Goal: Task Accomplishment & Management: Use online tool/utility

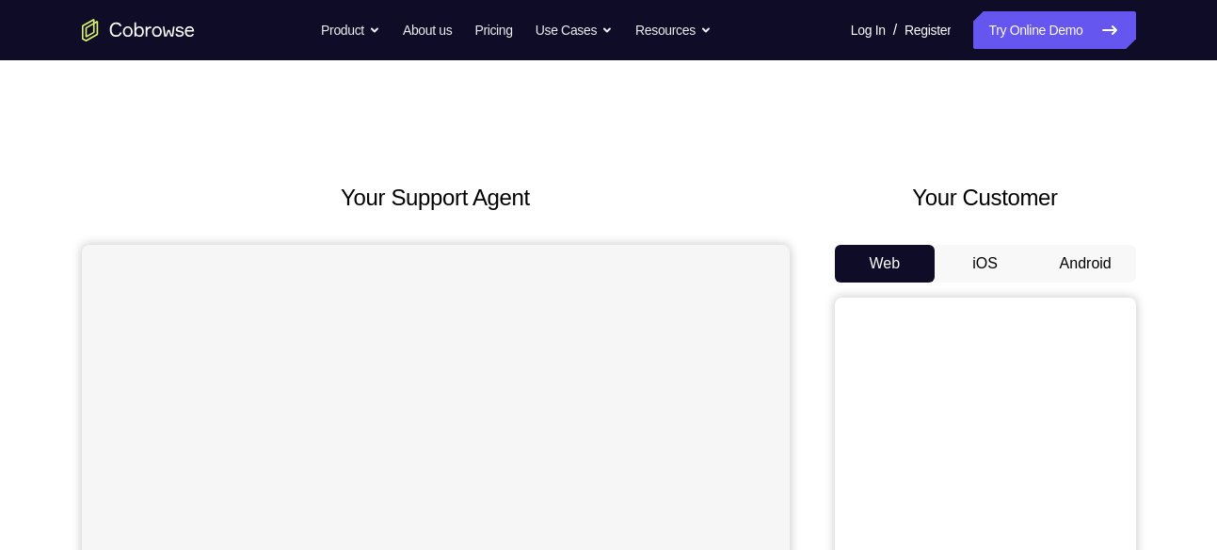
scroll to position [122, 0]
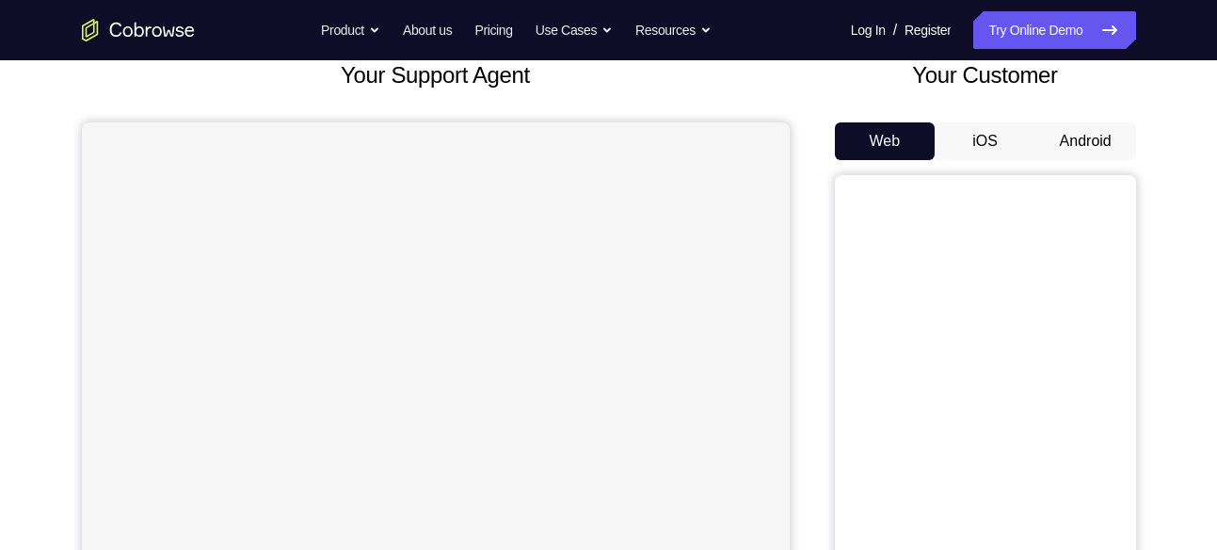
click at [1062, 150] on button "Android" at bounding box center [1085, 141] width 101 height 38
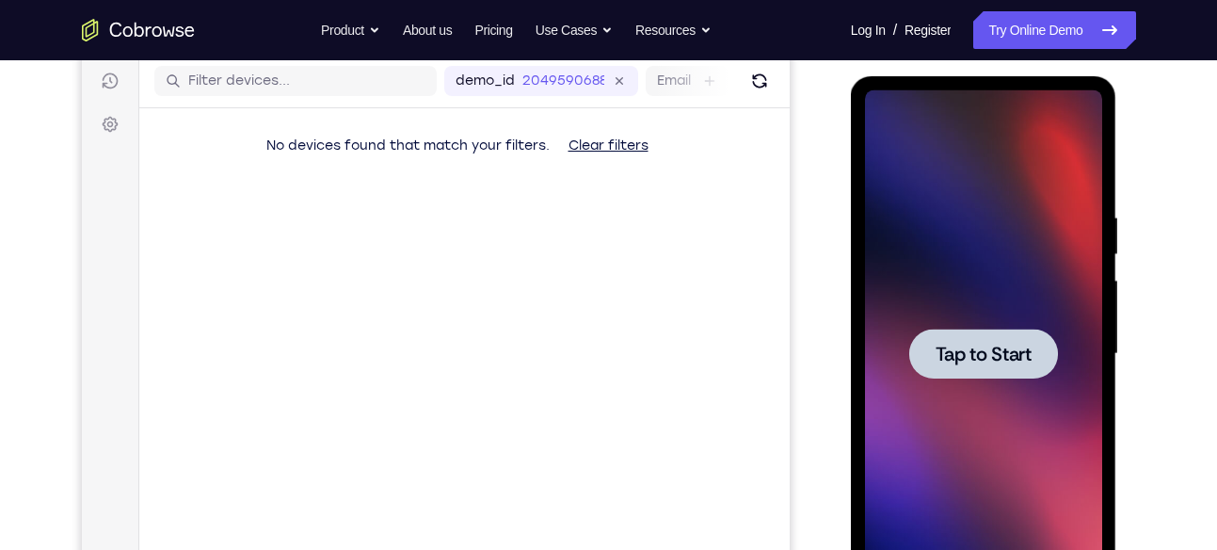
scroll to position [0, 0]
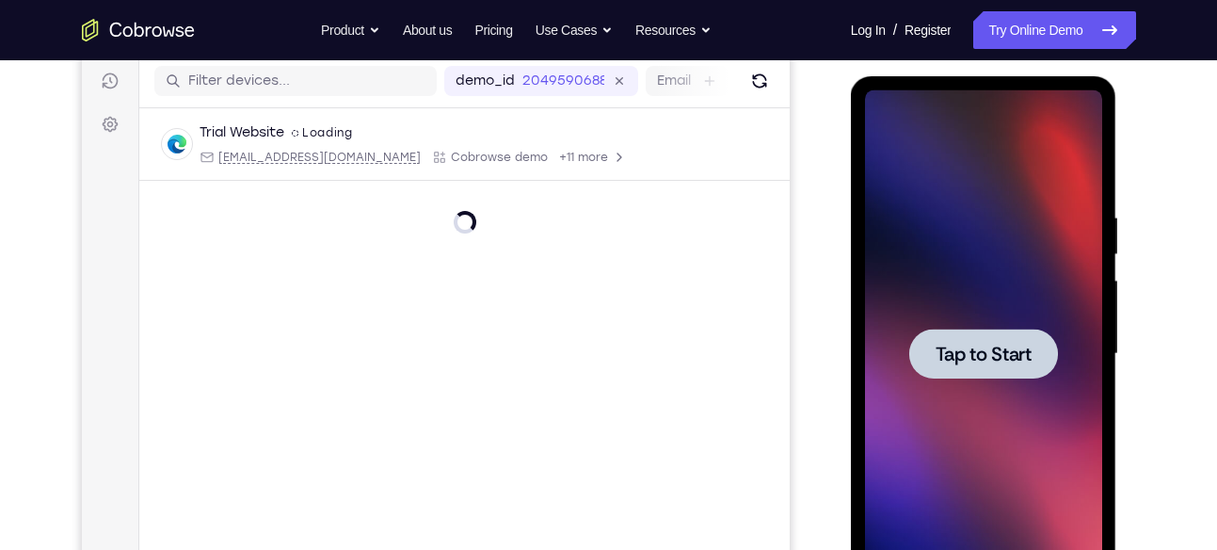
click at [1025, 394] on div at bounding box center [983, 353] width 237 height 527
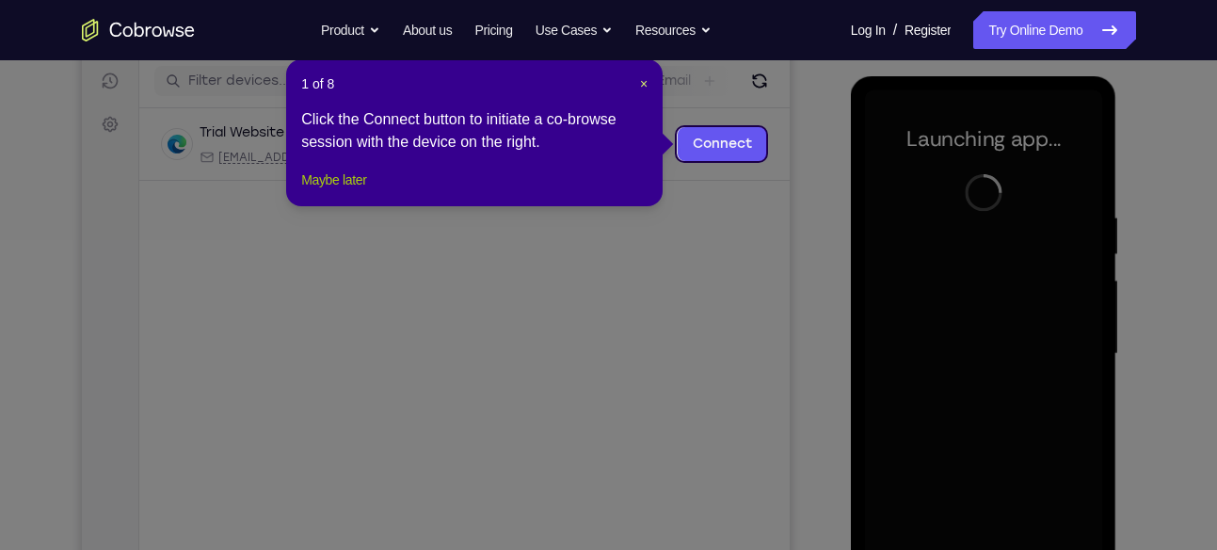
click at [327, 191] on button "Maybe later" at bounding box center [333, 179] width 65 height 23
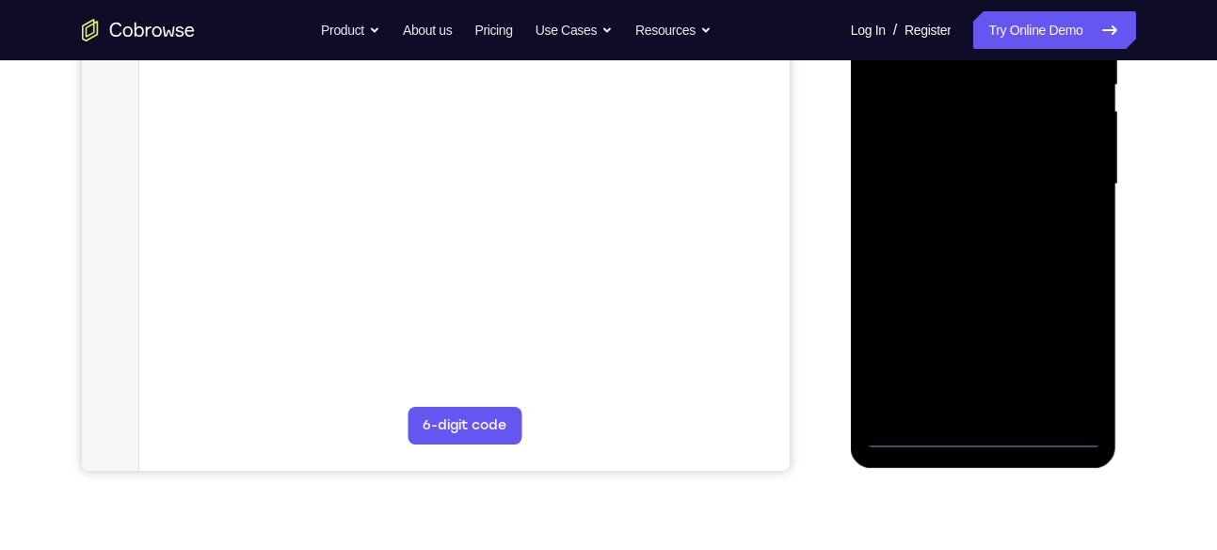
scroll to position [406, 0]
click at [982, 434] on div at bounding box center [983, 183] width 237 height 527
click at [1073, 384] on div at bounding box center [983, 183] width 237 height 527
click at [1071, 370] on div at bounding box center [983, 183] width 237 height 527
click at [978, 446] on div at bounding box center [984, 186] width 266 height 561
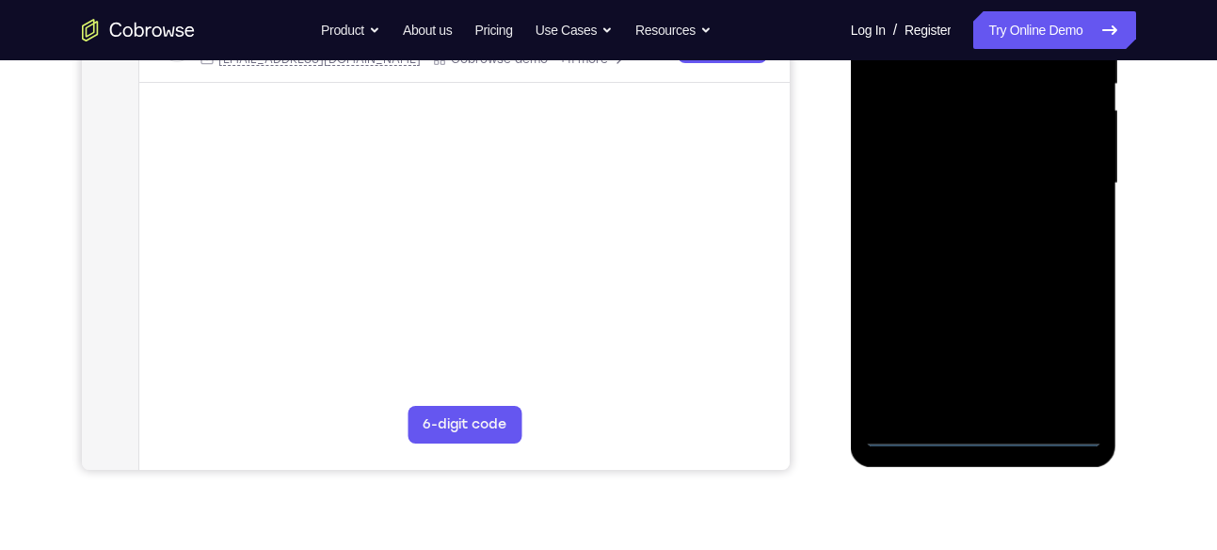
click at [987, 437] on div at bounding box center [983, 183] width 237 height 527
click at [1076, 355] on div at bounding box center [983, 183] width 237 height 527
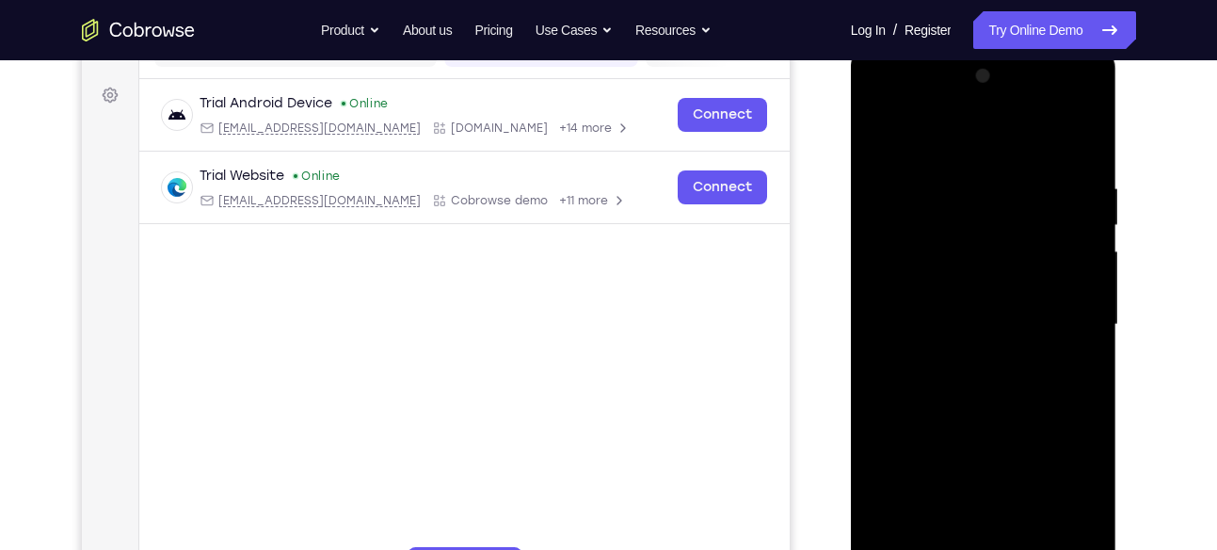
click at [986, 140] on div at bounding box center [983, 324] width 237 height 527
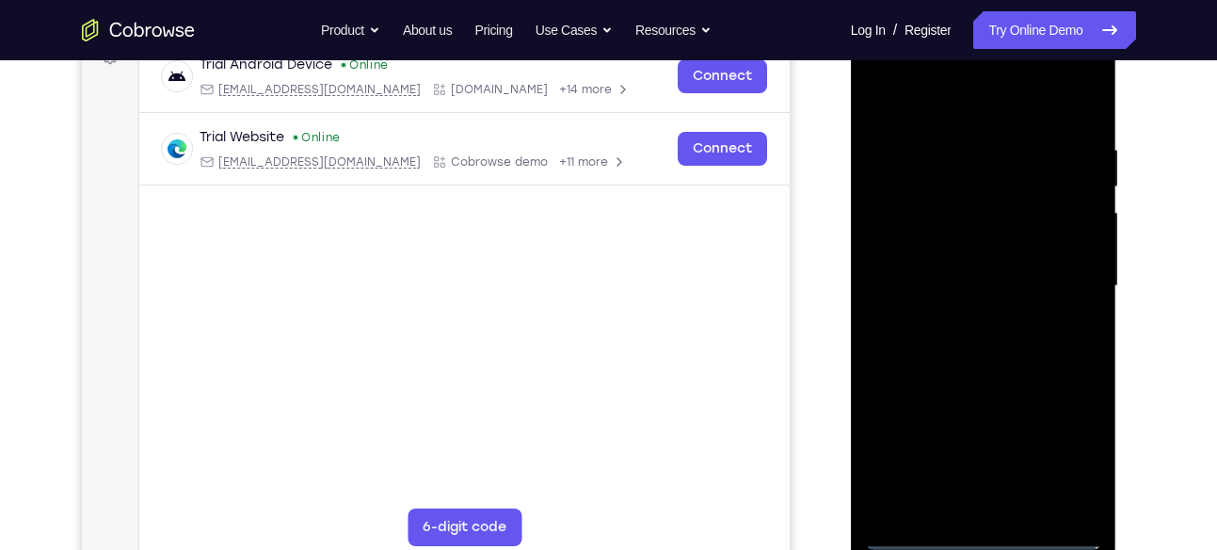
scroll to position [304, 0]
click at [1060, 262] on div at bounding box center [983, 285] width 237 height 527
click at [966, 320] on div at bounding box center [983, 285] width 237 height 527
click at [954, 257] on div at bounding box center [983, 285] width 237 height 527
click at [926, 211] on div at bounding box center [983, 285] width 237 height 527
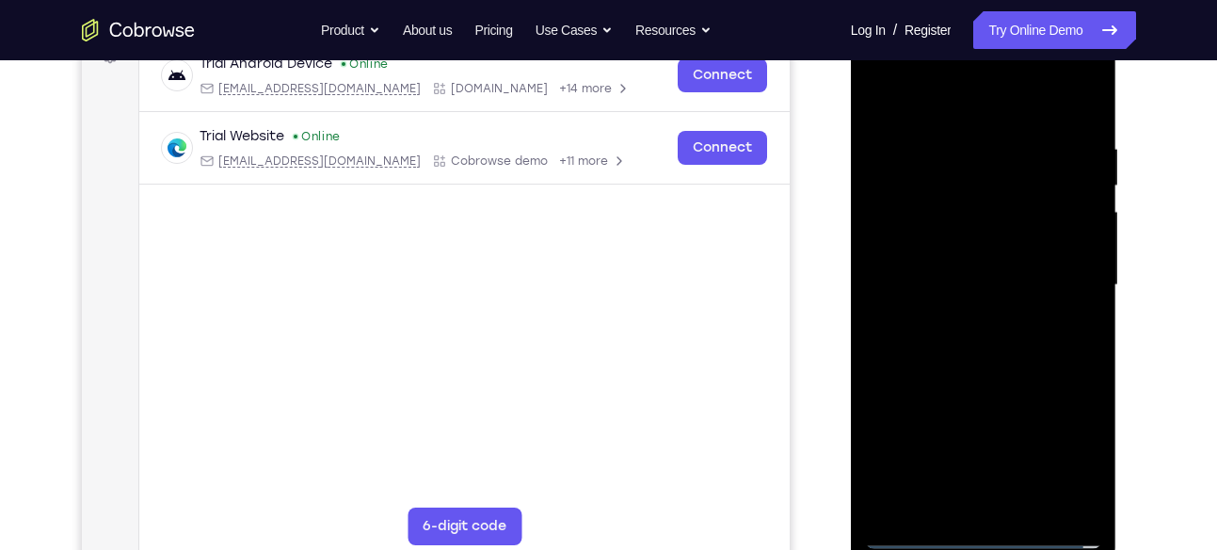
click at [924, 246] on div at bounding box center [983, 285] width 237 height 527
click at [1075, 246] on div at bounding box center [983, 285] width 237 height 527
click at [1084, 246] on div at bounding box center [983, 285] width 237 height 527
click at [1009, 289] on div at bounding box center [983, 285] width 237 height 527
click at [1008, 342] on div at bounding box center [983, 285] width 237 height 527
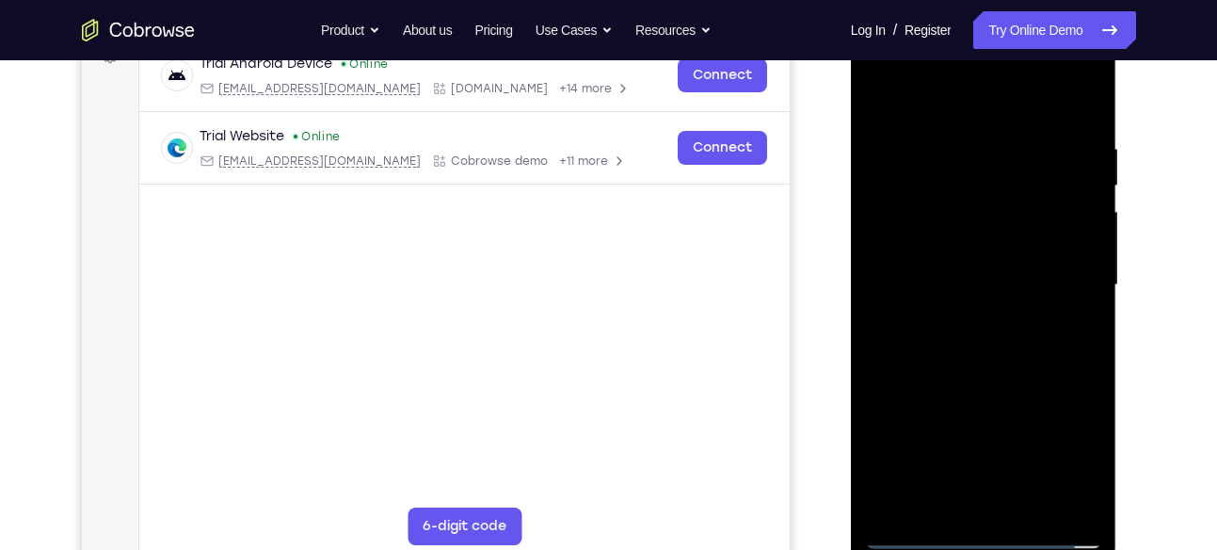
click at [1008, 342] on div at bounding box center [983, 285] width 237 height 527
click at [1052, 344] on div at bounding box center [983, 285] width 237 height 527
click at [976, 374] on div at bounding box center [983, 285] width 237 height 527
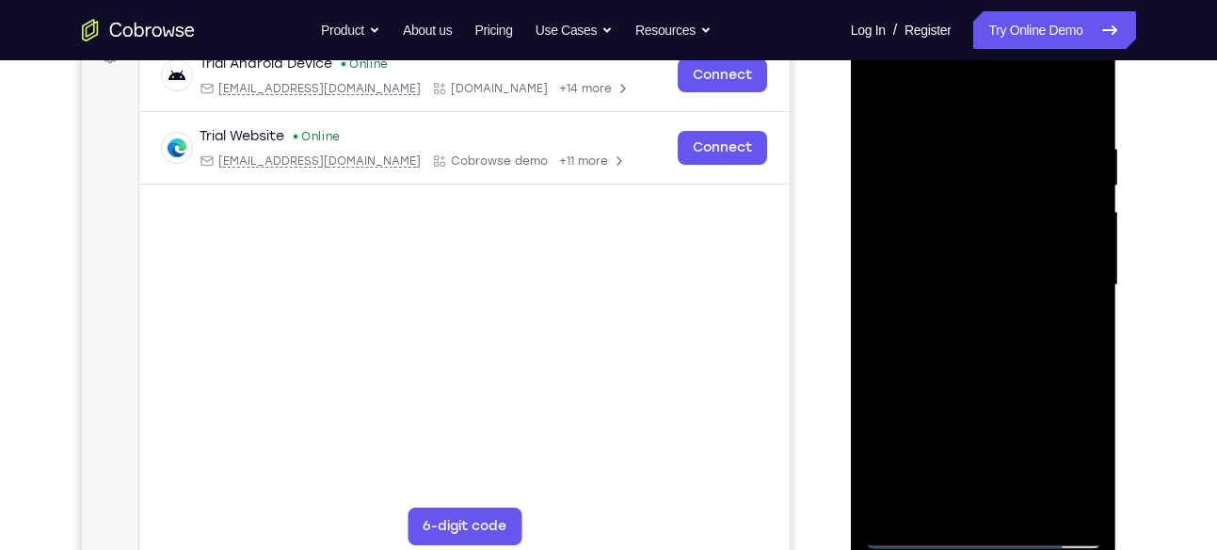
click at [1085, 92] on div at bounding box center [983, 285] width 237 height 527
click at [937, 151] on div at bounding box center [983, 285] width 237 height 527
click at [1038, 162] on div at bounding box center [983, 285] width 237 height 527
click at [937, 205] on div at bounding box center [983, 285] width 237 height 527
click at [885, 97] on div at bounding box center [983, 285] width 237 height 527
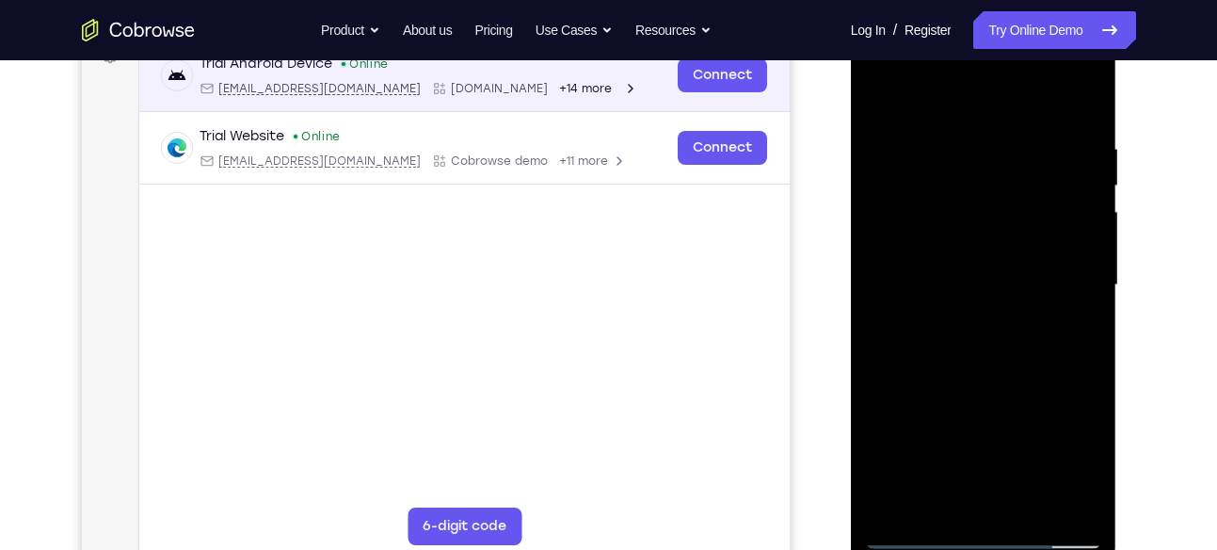
click at [495, 72] on div "Trial Android Device Online" at bounding box center [418, 64] width 439 height 19
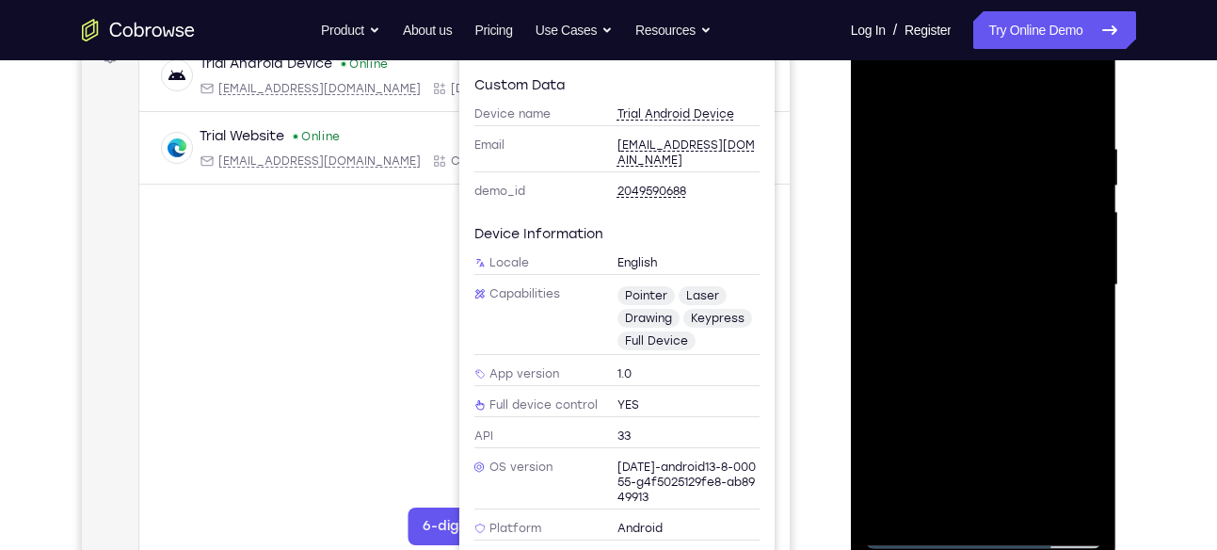
click at [903, 492] on div at bounding box center [983, 285] width 237 height 527
click at [901, 505] on div at bounding box center [983, 285] width 237 height 527
click at [960, 160] on div at bounding box center [983, 285] width 237 height 527
click at [1051, 489] on div at bounding box center [983, 285] width 237 height 527
click at [1090, 423] on div at bounding box center [983, 285] width 237 height 527
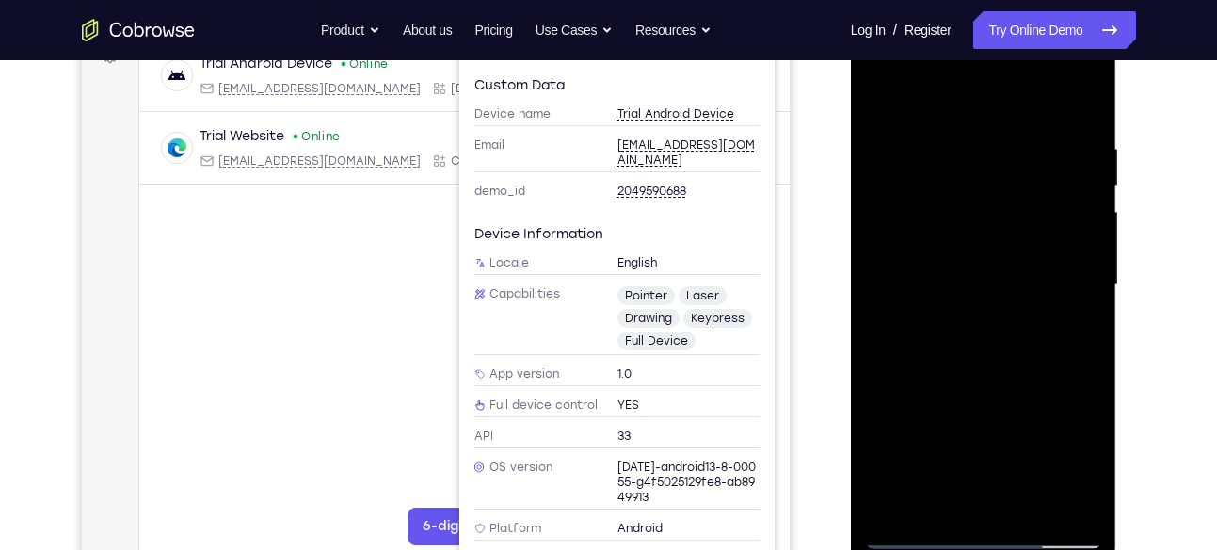
click at [1077, 499] on div at bounding box center [983, 285] width 237 height 527
click at [1051, 380] on div at bounding box center [983, 285] width 237 height 527
click at [1092, 361] on div at bounding box center [983, 285] width 237 height 527
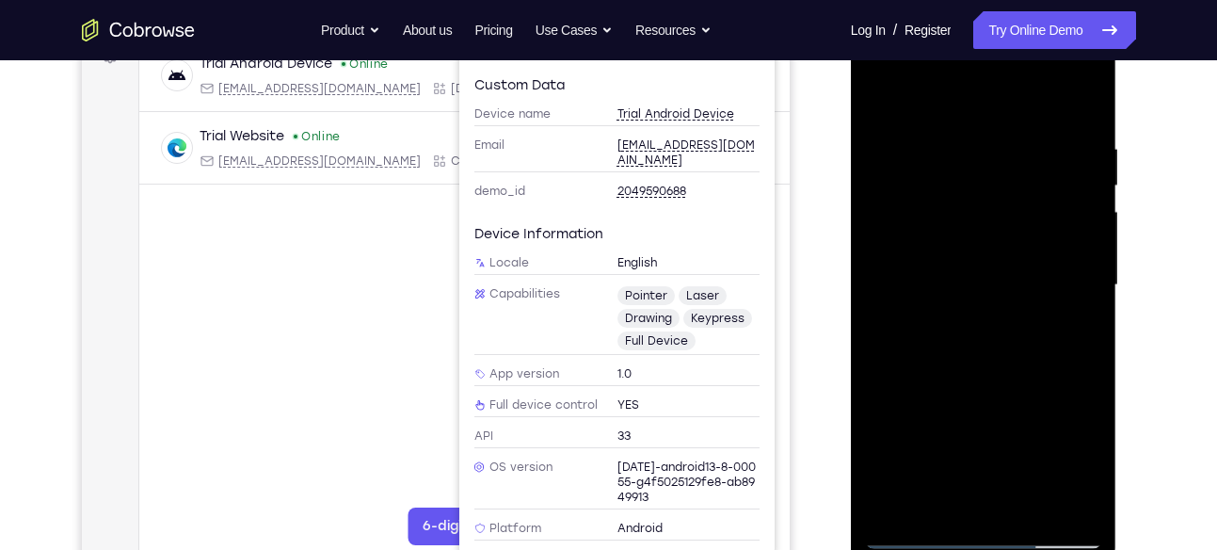
click at [1092, 361] on div at bounding box center [983, 285] width 237 height 527
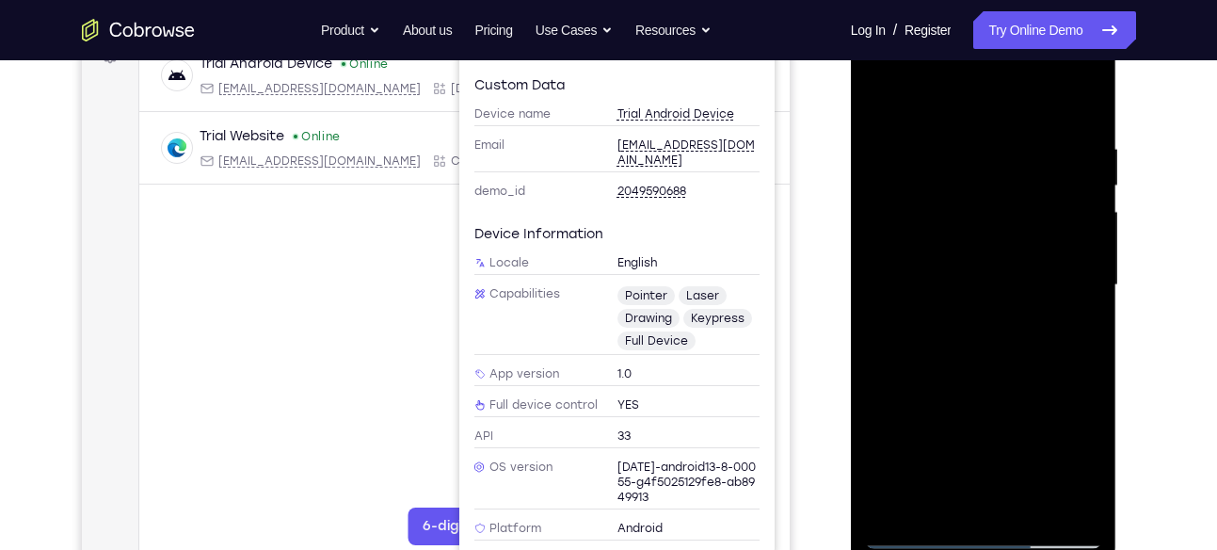
click at [1070, 169] on div at bounding box center [983, 285] width 237 height 527
click at [1079, 98] on div at bounding box center [983, 285] width 237 height 527
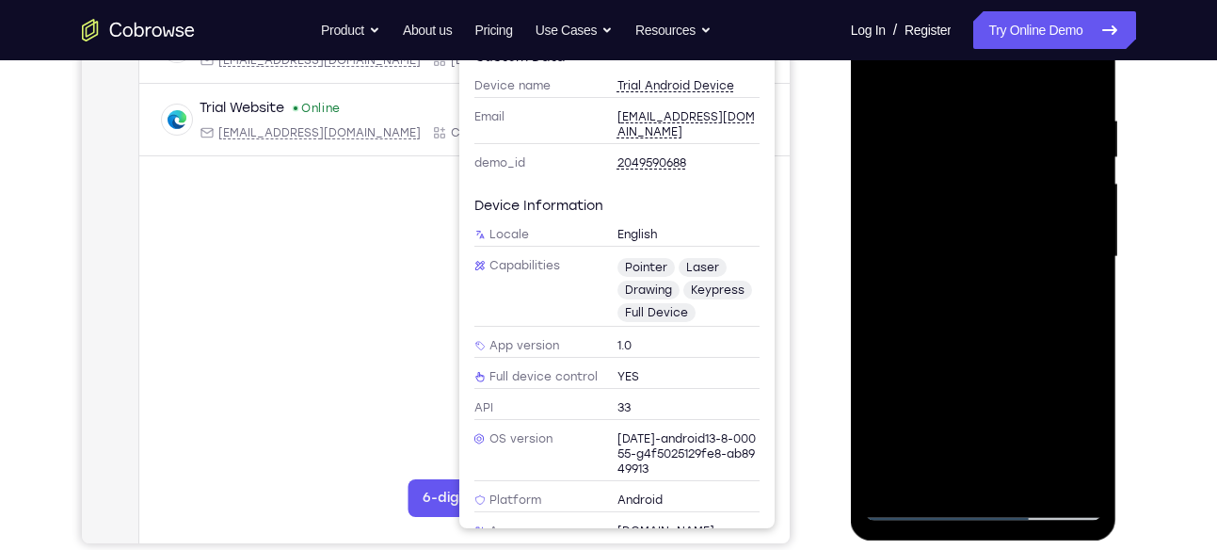
scroll to position [336, 0]
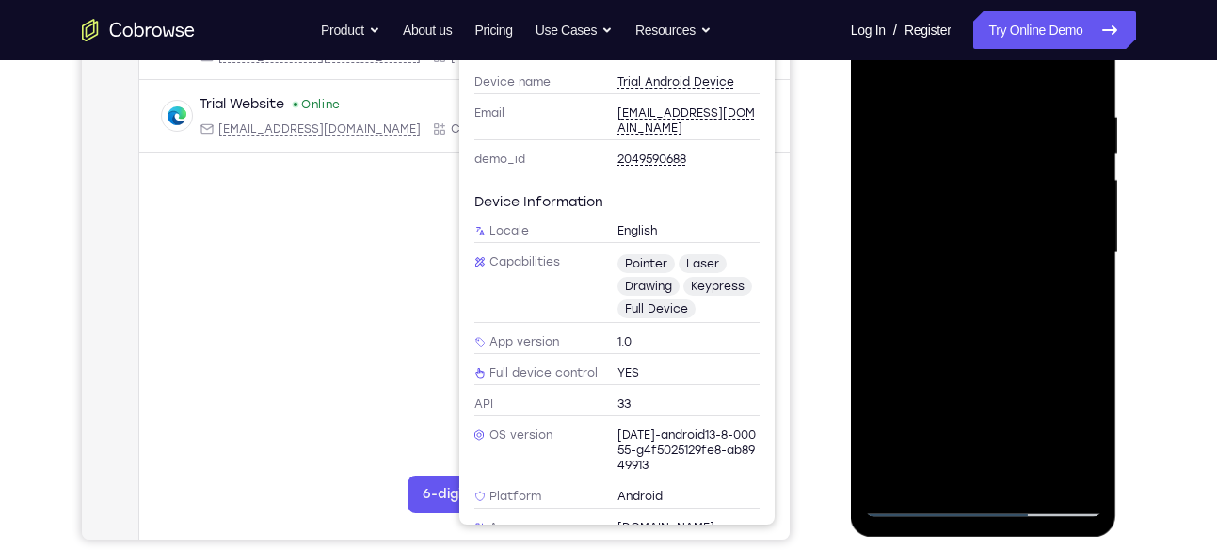
click at [1032, 466] on div at bounding box center [983, 253] width 237 height 527
click at [988, 357] on div at bounding box center [983, 253] width 237 height 527
click at [972, 249] on div at bounding box center [983, 253] width 237 height 527
click at [918, 502] on div at bounding box center [983, 253] width 237 height 527
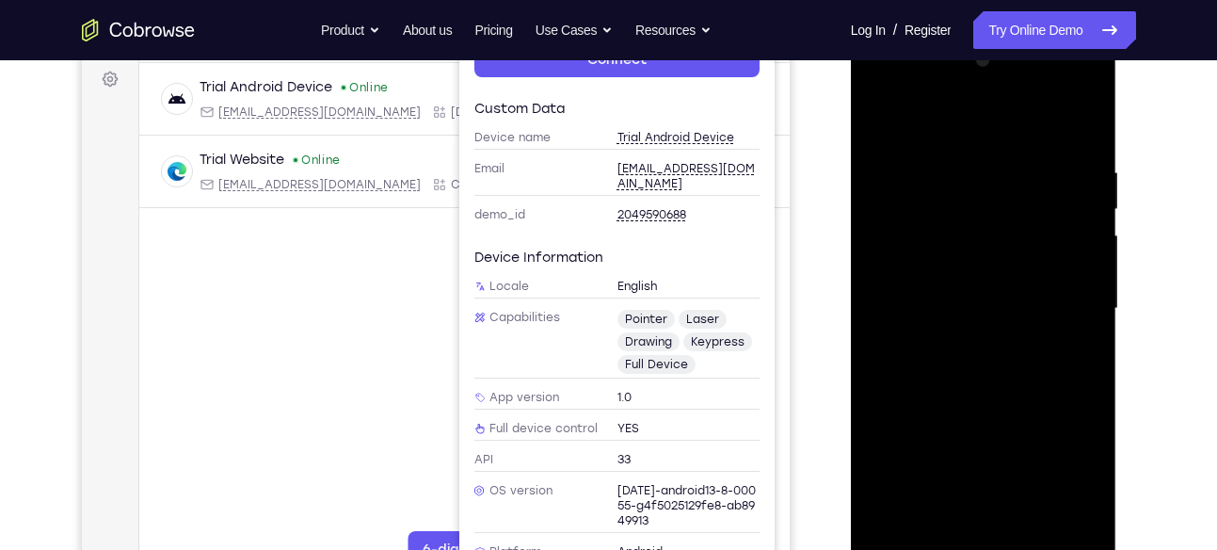
scroll to position [280, 0]
click at [970, 296] on div at bounding box center [983, 309] width 237 height 527
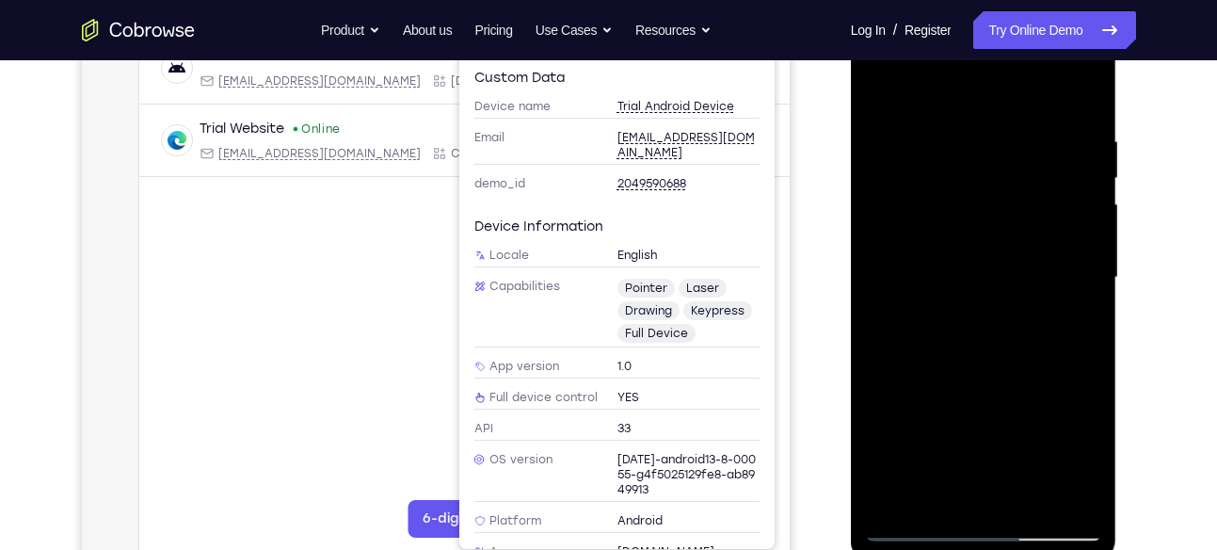
click at [915, 526] on div at bounding box center [983, 277] width 237 height 527
click at [940, 233] on div at bounding box center [983, 277] width 237 height 527
click at [964, 494] on div at bounding box center [983, 277] width 237 height 527
click at [1069, 331] on div at bounding box center [983, 277] width 237 height 527
click at [880, 92] on div at bounding box center [983, 277] width 237 height 527
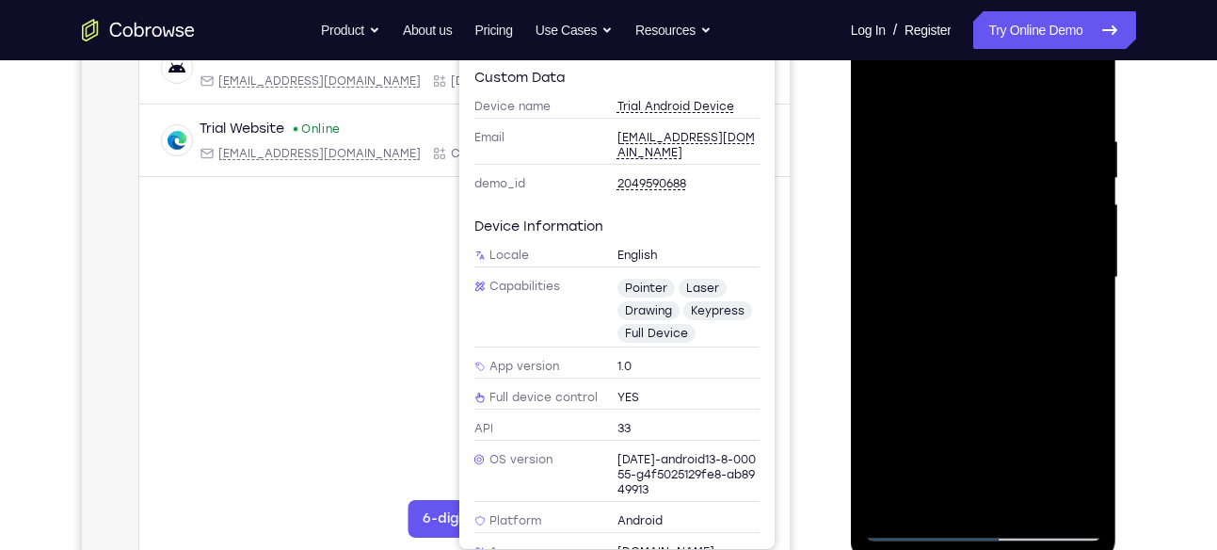
click at [1089, 174] on div at bounding box center [983, 277] width 237 height 527
click at [1089, 171] on div at bounding box center [983, 277] width 237 height 527
click at [1089, 172] on div at bounding box center [983, 277] width 237 height 527
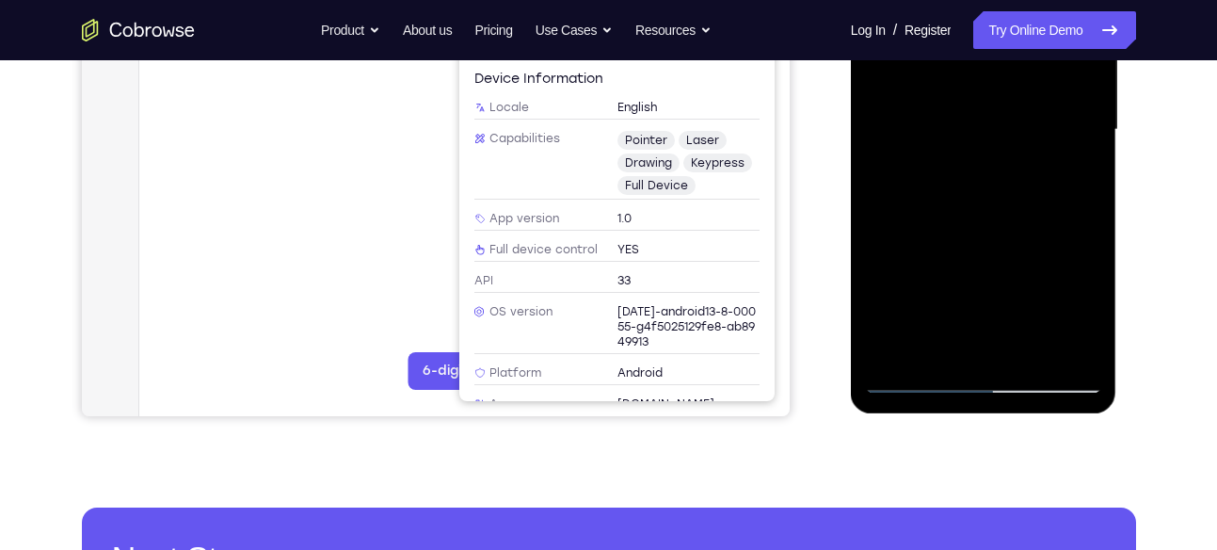
scroll to position [460, 0]
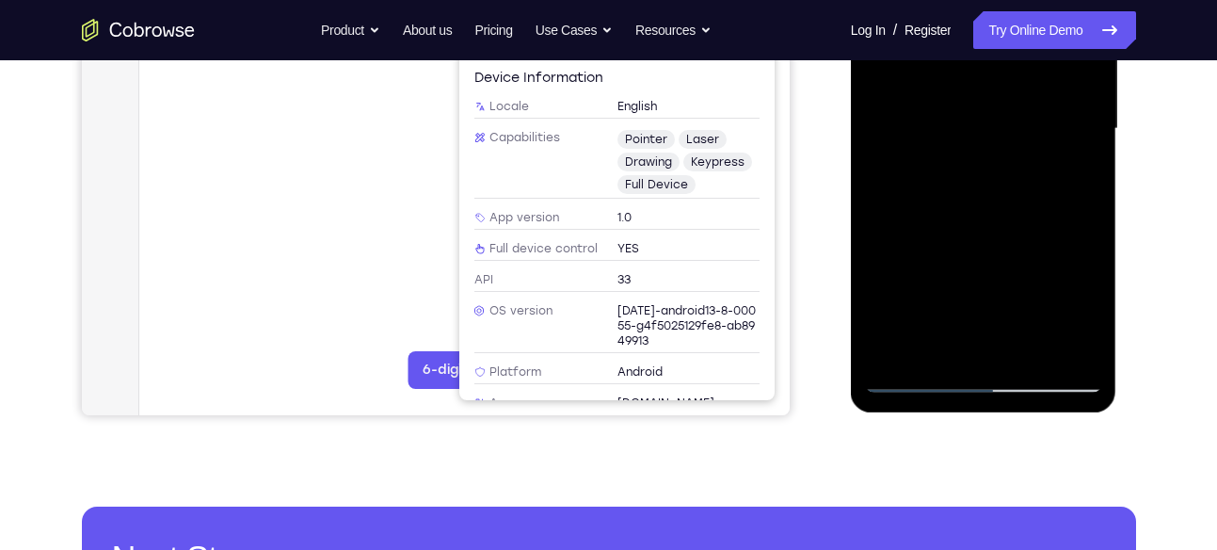
click at [917, 377] on div at bounding box center [983, 128] width 237 height 527
click at [911, 381] on div at bounding box center [983, 128] width 237 height 527
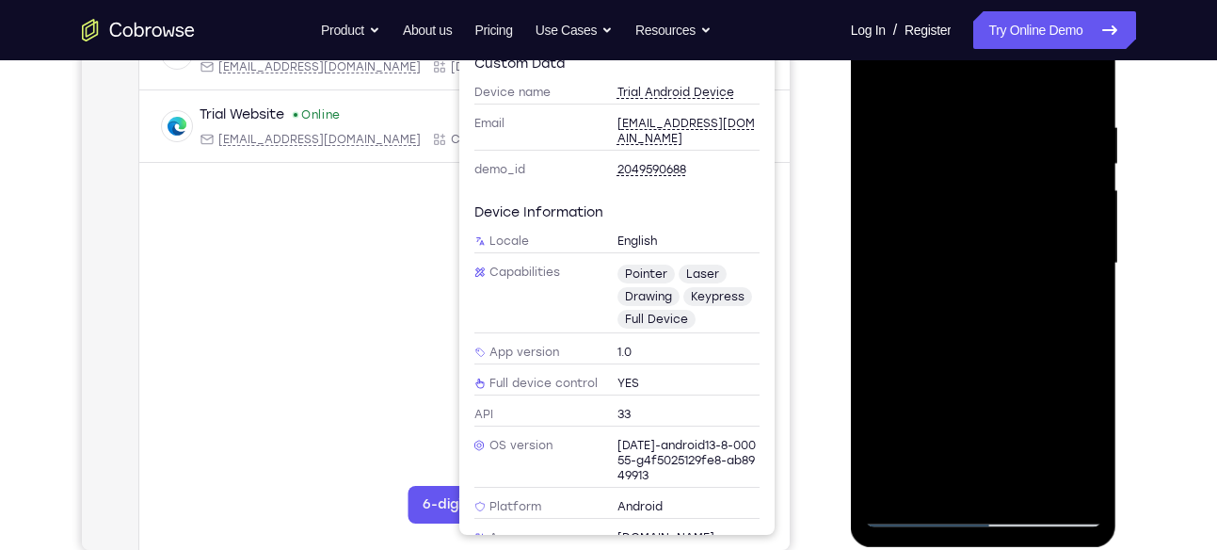
scroll to position [314, 0]
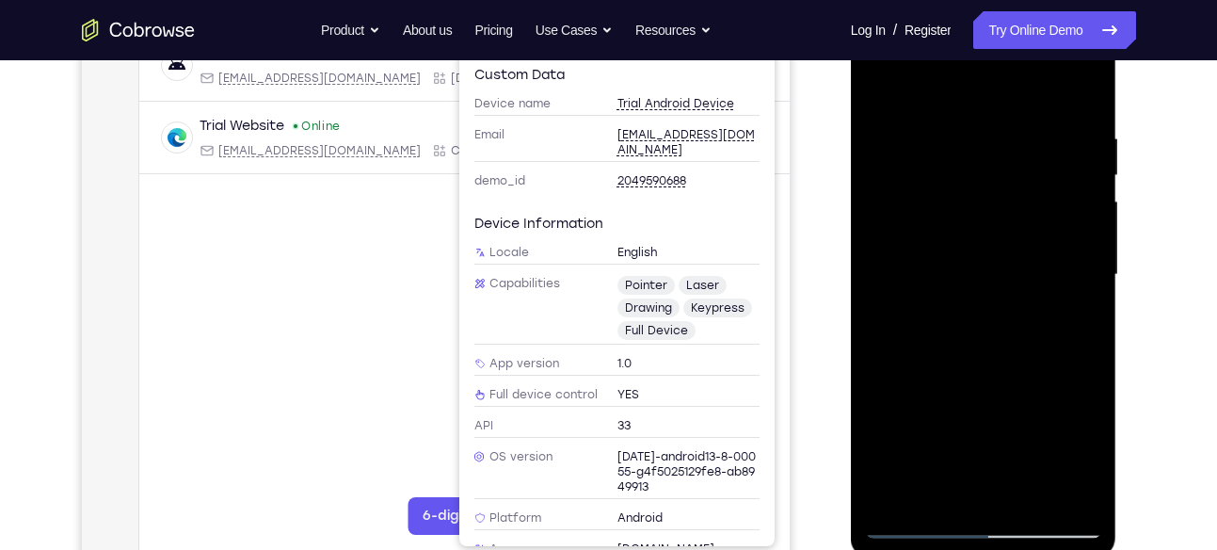
click at [425, 290] on main "demo_id 2049590688 2049590688 Email User ID Device ID Device name 6-digit code …" at bounding box center [463, 291] width 650 height 631
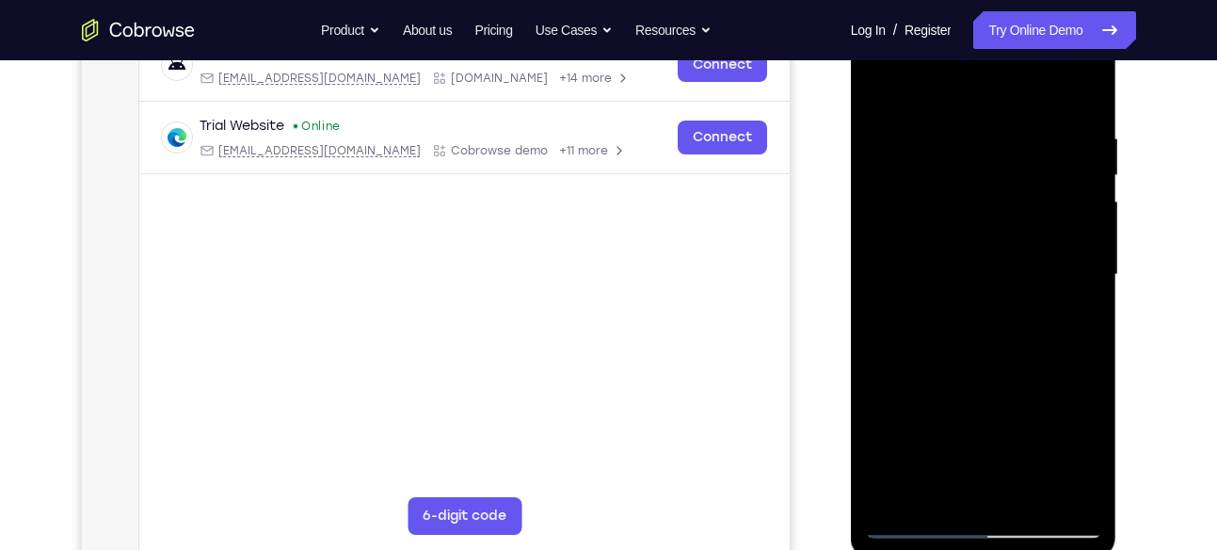
click at [1003, 213] on div at bounding box center [983, 274] width 237 height 527
click at [955, 489] on div at bounding box center [983, 274] width 237 height 527
click at [1073, 326] on div at bounding box center [983, 274] width 237 height 527
click at [1077, 321] on div at bounding box center [983, 274] width 237 height 527
click at [937, 428] on div at bounding box center [983, 274] width 237 height 527
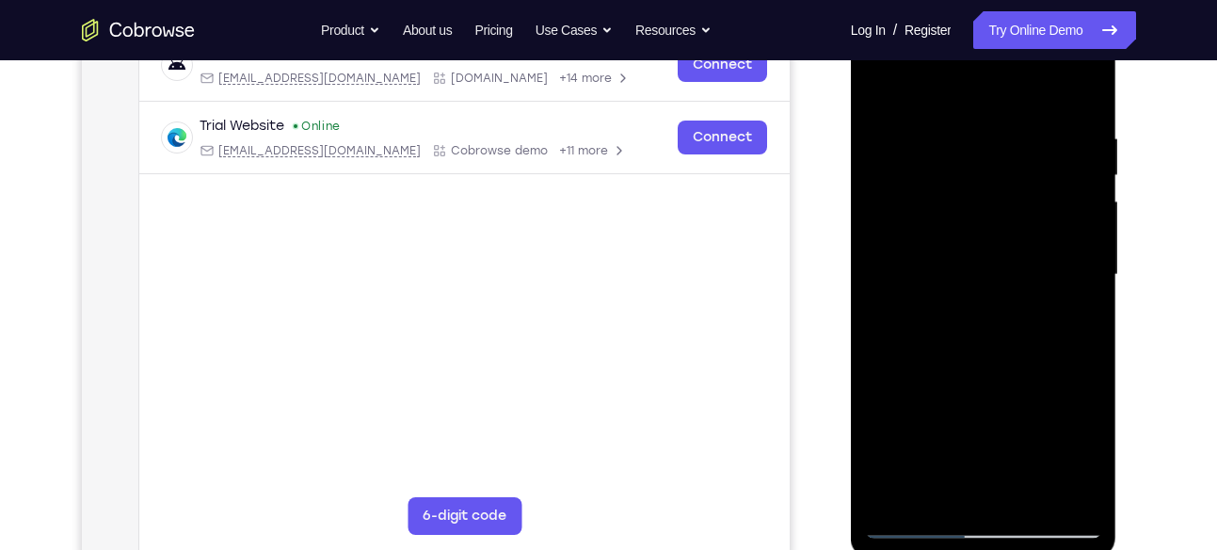
click at [879, 421] on div at bounding box center [983, 274] width 237 height 527
click at [1035, 385] on div at bounding box center [983, 274] width 237 height 527
click at [1051, 447] on div at bounding box center [983, 274] width 237 height 527
click at [886, 420] on div at bounding box center [983, 274] width 237 height 527
click at [1030, 465] on div at bounding box center [983, 274] width 237 height 527
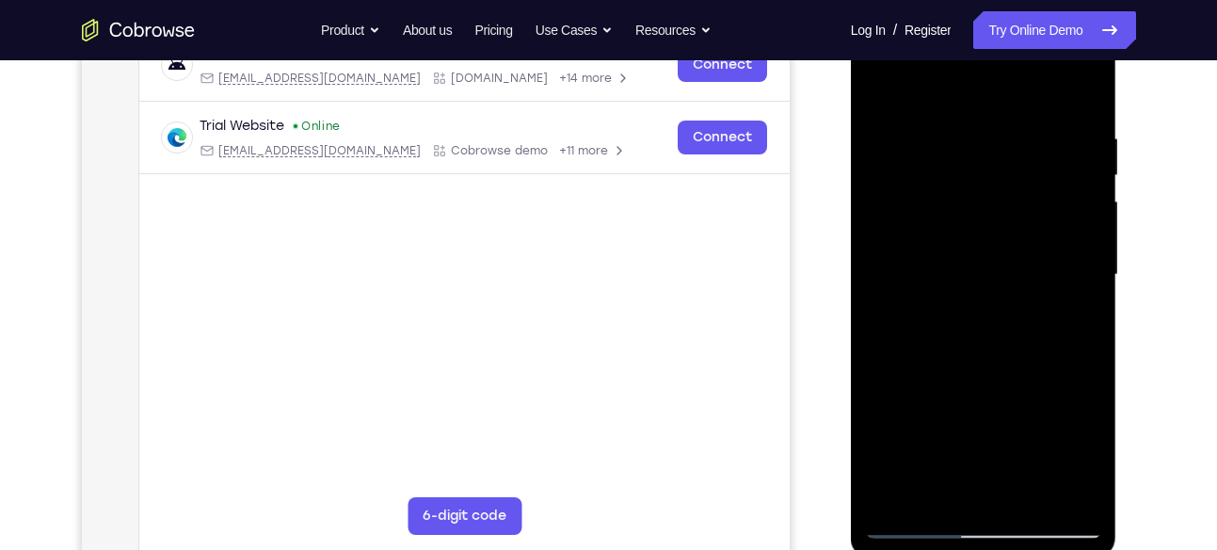
click at [992, 488] on div at bounding box center [983, 274] width 237 height 527
click at [1067, 325] on div at bounding box center [983, 274] width 237 height 527
click at [1084, 457] on div at bounding box center [983, 274] width 237 height 527
drag, startPoint x: 1084, startPoint y: 457, endPoint x: 1077, endPoint y: 450, distance: 10.6
click at [1077, 450] on div at bounding box center [983, 274] width 237 height 527
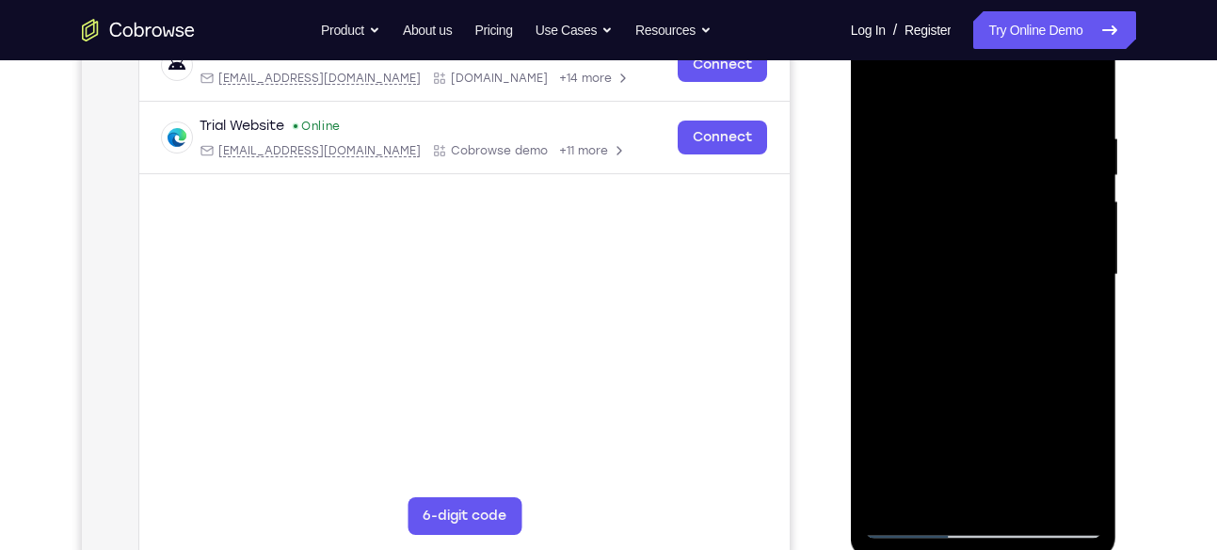
click at [1077, 450] on div at bounding box center [983, 274] width 237 height 527
click at [1076, 451] on div at bounding box center [983, 274] width 237 height 527
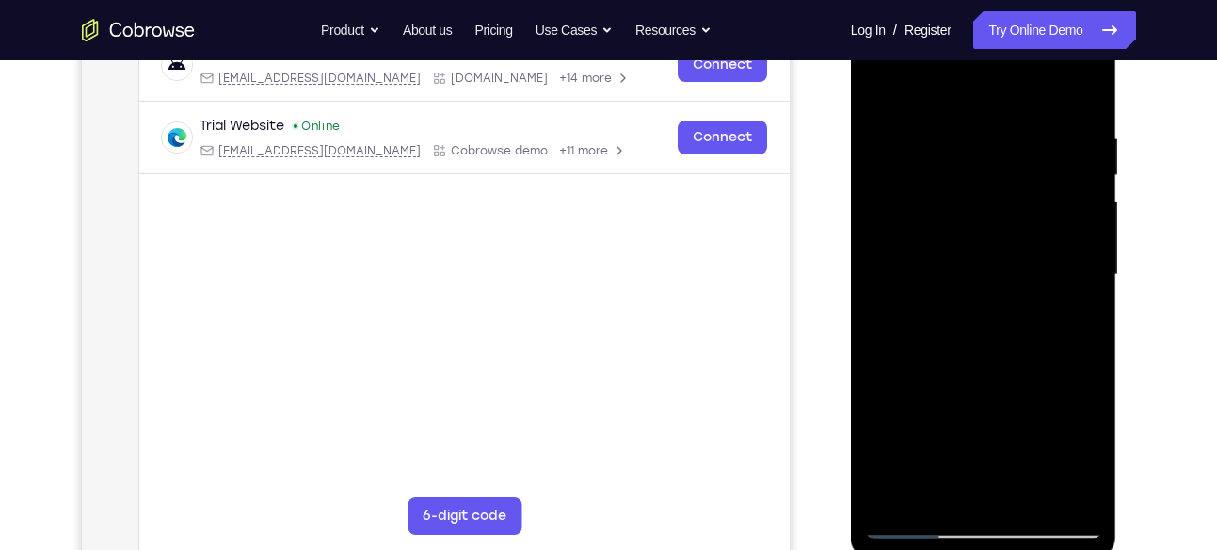
click at [939, 249] on div at bounding box center [983, 274] width 237 height 527
click at [936, 441] on div at bounding box center [983, 274] width 237 height 527
click at [937, 430] on div at bounding box center [983, 274] width 237 height 527
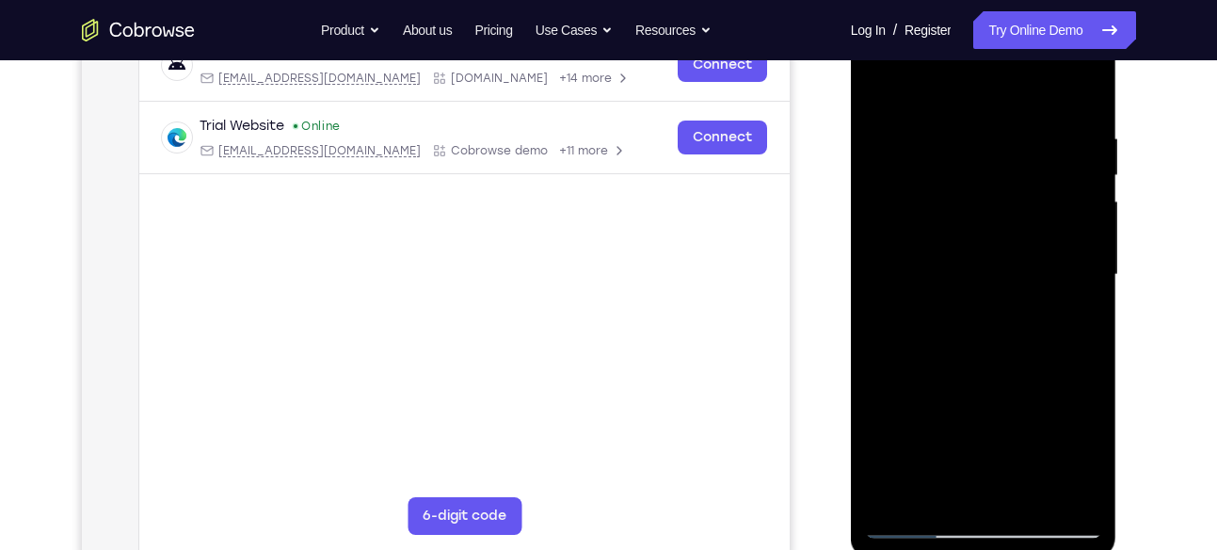
click at [915, 521] on div at bounding box center [983, 274] width 237 height 527
click at [889, 498] on div at bounding box center [983, 274] width 237 height 527
drag, startPoint x: 1019, startPoint y: 173, endPoint x: 1027, endPoint y: 515, distance: 341.8
click at [1027, 515] on div at bounding box center [983, 274] width 237 height 527
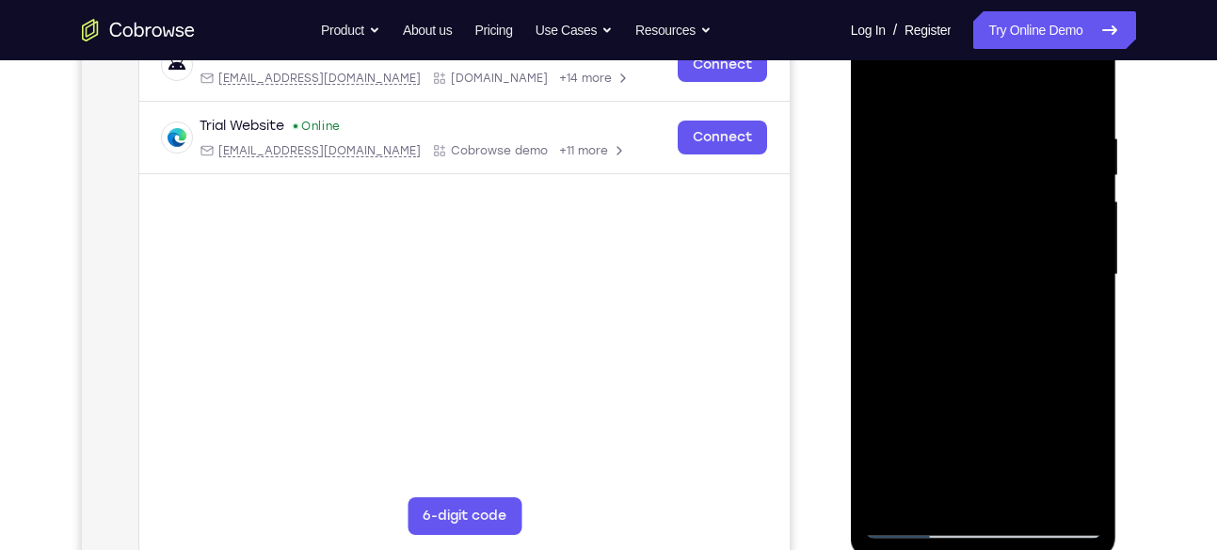
click at [954, 145] on div at bounding box center [983, 274] width 237 height 527
click at [1083, 253] on div at bounding box center [983, 274] width 237 height 527
click at [1087, 490] on div at bounding box center [983, 274] width 237 height 527
click at [1058, 490] on div at bounding box center [983, 274] width 237 height 527
click at [1079, 348] on div at bounding box center [983, 274] width 237 height 527
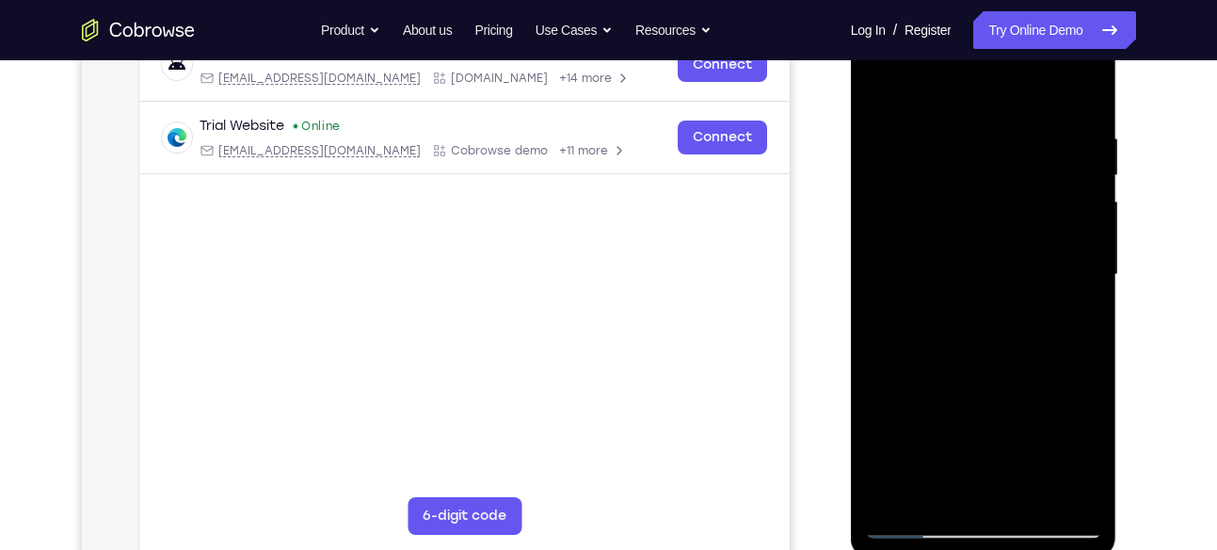
click at [1074, 341] on div at bounding box center [983, 274] width 237 height 527
drag, startPoint x: 1068, startPoint y: 258, endPoint x: 1077, endPoint y: 541, distance: 283.5
click at [1077, 541] on div at bounding box center [984, 277] width 266 height 561
drag, startPoint x: 1005, startPoint y: 422, endPoint x: 982, endPoint y: 271, distance: 152.4
click at [982, 271] on div at bounding box center [983, 274] width 237 height 527
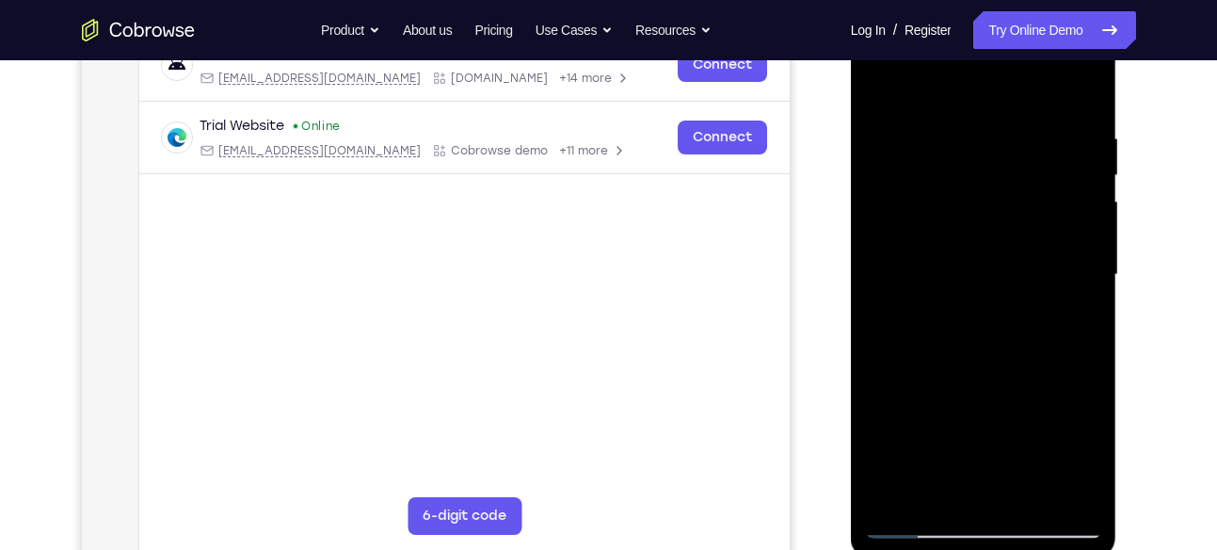
click at [880, 379] on div at bounding box center [983, 274] width 237 height 527
drag, startPoint x: 996, startPoint y: 251, endPoint x: 1005, endPoint y: 588, distance: 337.1
click at [1005, 549] on html "Online web based iOS Simulators and Android Emulators. Run iPhone, iPad, Mobile…" at bounding box center [985, 279] width 268 height 565
click at [1083, 78] on div at bounding box center [983, 274] width 237 height 527
click at [934, 493] on div at bounding box center [983, 274] width 237 height 527
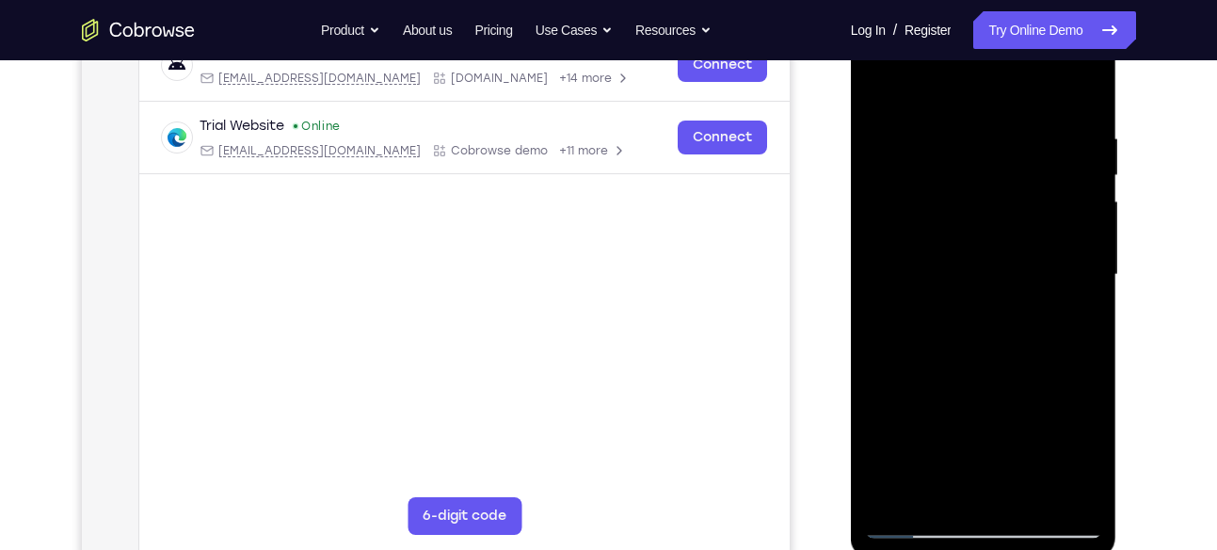
click at [965, 89] on div at bounding box center [983, 274] width 237 height 527
click at [936, 177] on div at bounding box center [983, 274] width 237 height 527
click at [907, 489] on div at bounding box center [983, 274] width 237 height 527
drag, startPoint x: 932, startPoint y: 507, endPoint x: 920, endPoint y: 491, distance: 20.1
click at [920, 491] on div at bounding box center [983, 274] width 237 height 527
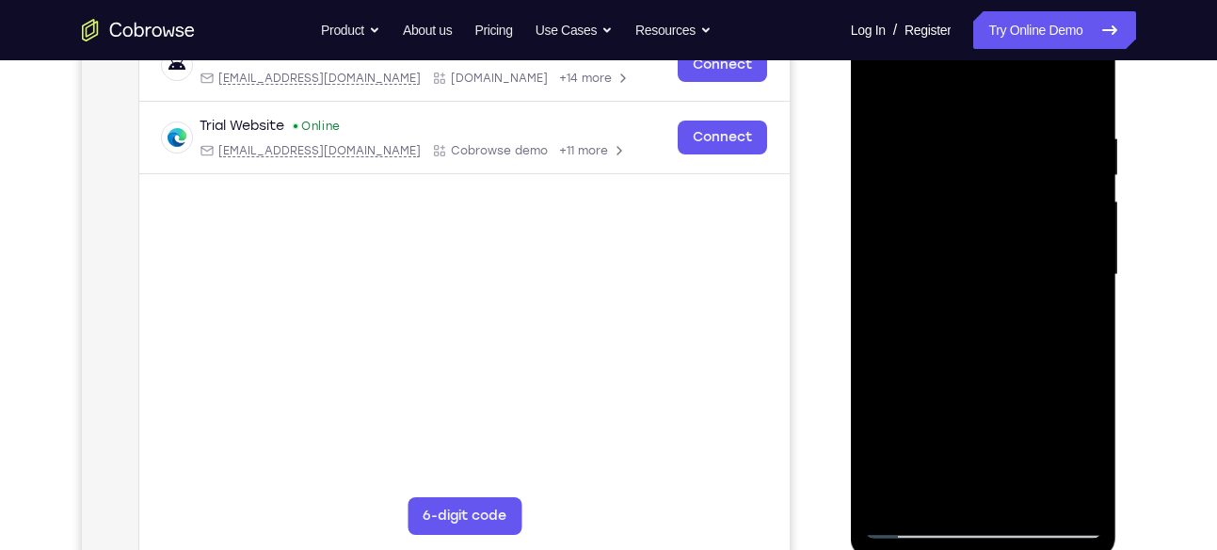
click at [977, 84] on div at bounding box center [983, 274] width 237 height 527
click at [946, 124] on div at bounding box center [983, 274] width 237 height 527
click at [975, 202] on div at bounding box center [983, 274] width 237 height 527
click at [881, 88] on div at bounding box center [983, 274] width 237 height 527
click at [880, 91] on div at bounding box center [983, 274] width 237 height 527
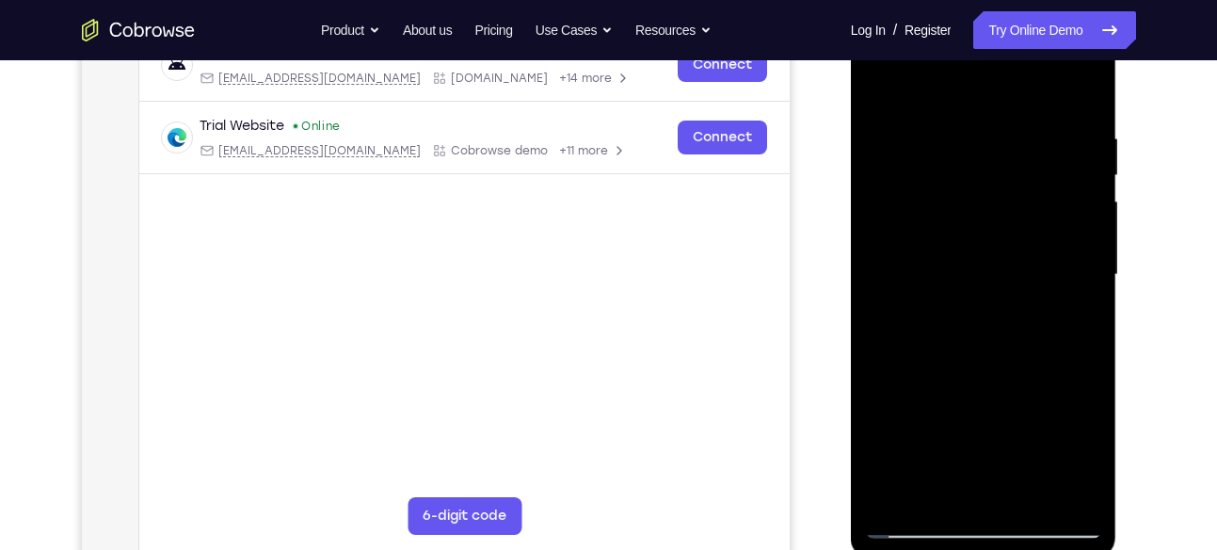
click at [939, 152] on div at bounding box center [983, 274] width 237 height 527
drag, startPoint x: 920, startPoint y: 185, endPoint x: 951, endPoint y: 438, distance: 255.1
click at [951, 438] on div at bounding box center [983, 274] width 237 height 527
click at [893, 489] on div at bounding box center [983, 274] width 237 height 527
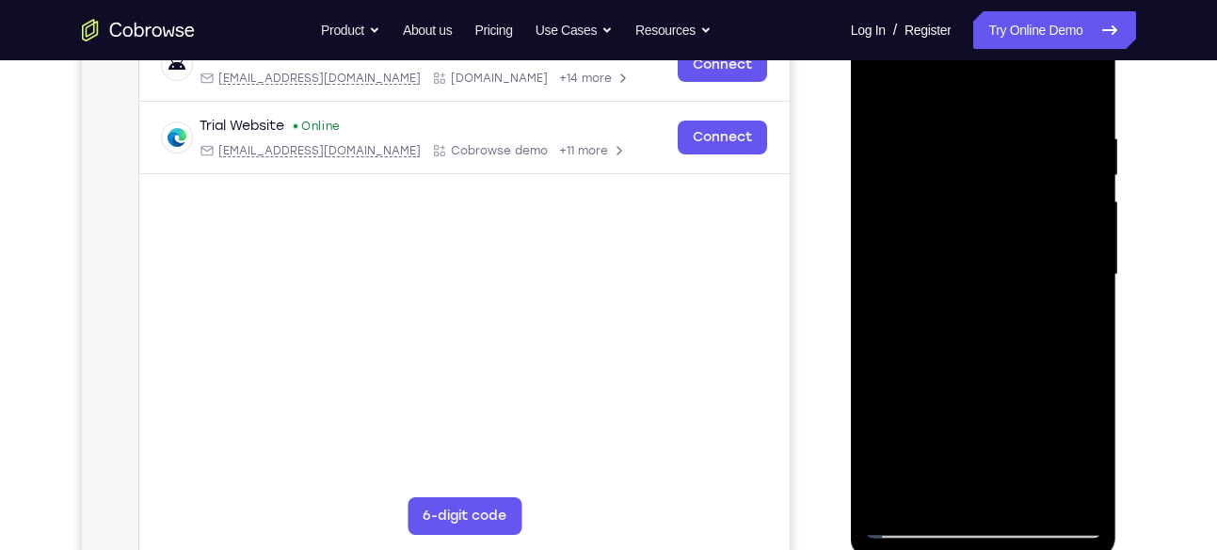
click at [911, 496] on div at bounding box center [983, 274] width 237 height 527
click at [923, 496] on div at bounding box center [983, 274] width 237 height 527
click at [1003, 88] on div at bounding box center [983, 274] width 237 height 527
click at [986, 120] on div at bounding box center [983, 274] width 237 height 527
click at [972, 316] on div at bounding box center [983, 274] width 237 height 527
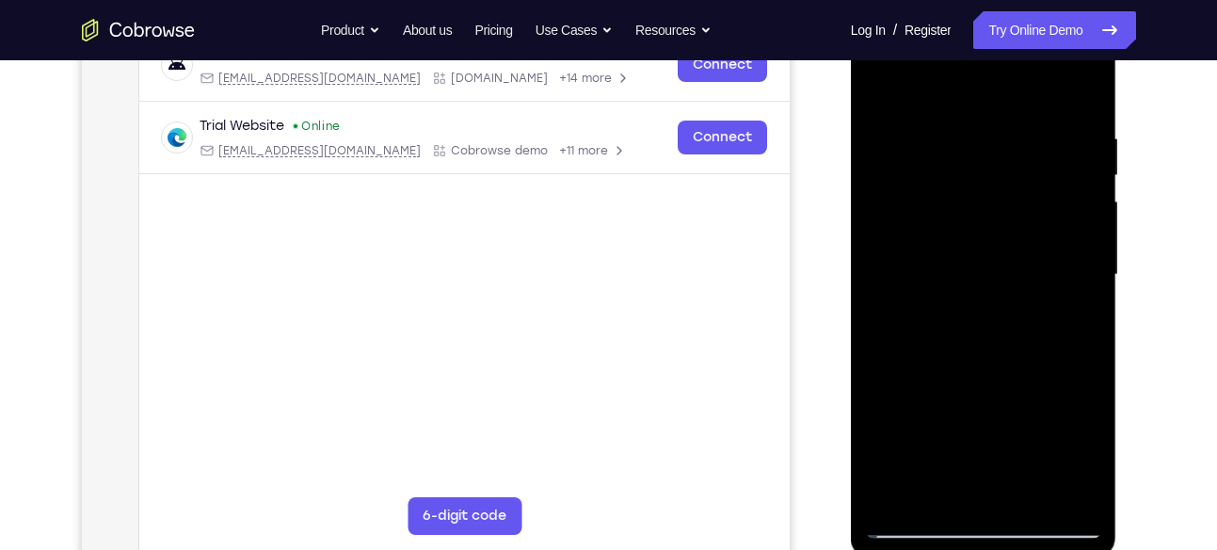
click at [895, 498] on div at bounding box center [983, 274] width 237 height 527
click at [1022, 494] on div at bounding box center [983, 274] width 237 height 527
